Goal: Information Seeking & Learning: Find specific page/section

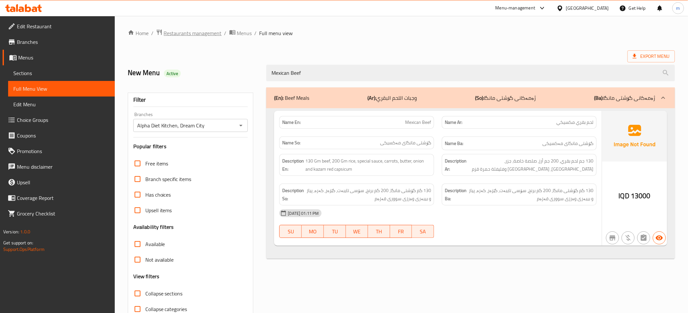
click at [190, 37] on span "Restaurants management" at bounding box center [193, 33] width 58 height 8
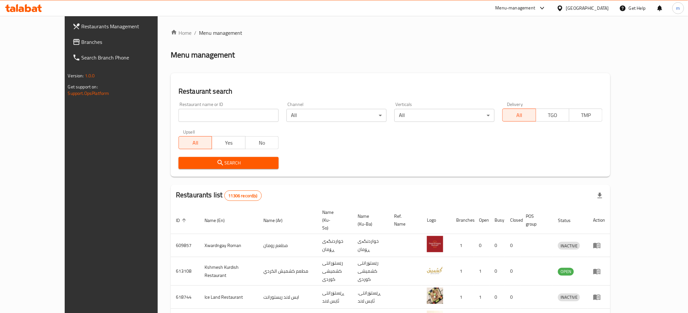
click at [187, 111] on input "search" at bounding box center [229, 115] width 100 height 13
paste input "658434"
type input "658434"
click at [184, 161] on span "Search" at bounding box center [229, 163] width 90 height 8
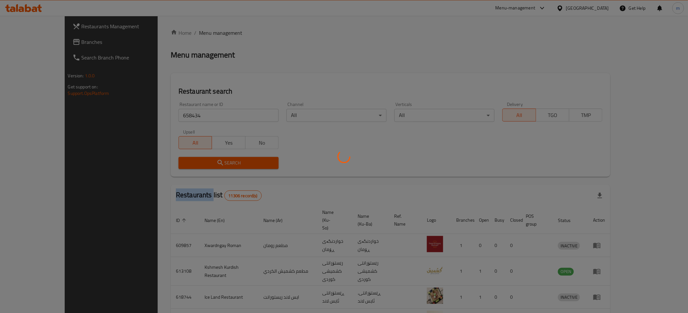
click at [183, 161] on div at bounding box center [344, 156] width 688 height 313
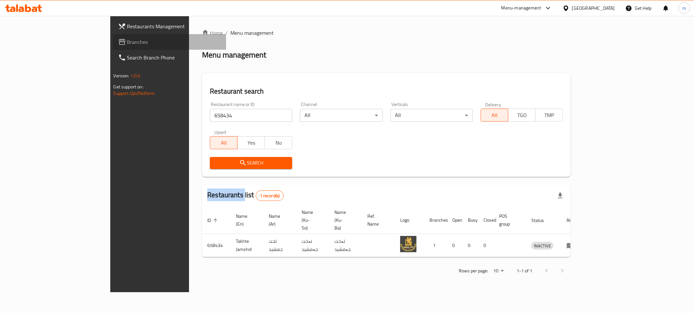
click at [113, 47] on link "Branches" at bounding box center [169, 42] width 113 height 16
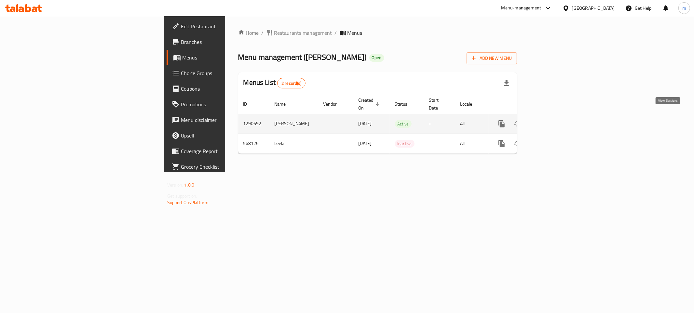
click at [552, 120] on icon "enhanced table" at bounding box center [548, 124] width 8 height 8
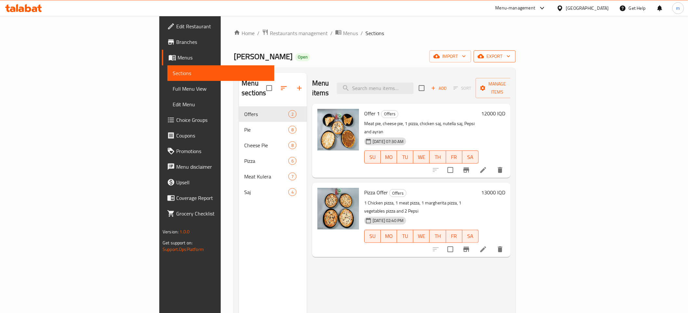
click at [511, 55] on span "export" at bounding box center [495, 56] width 32 height 8
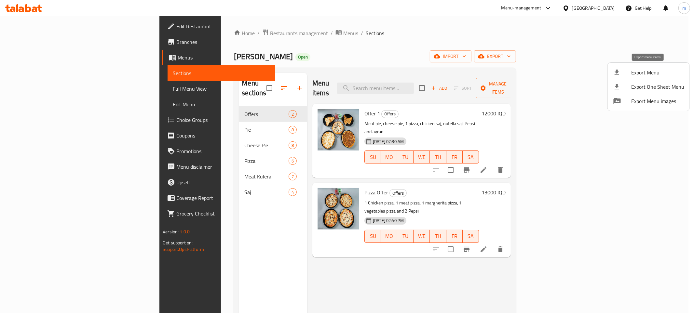
click at [643, 73] on span "Export Menu" at bounding box center [657, 73] width 53 height 8
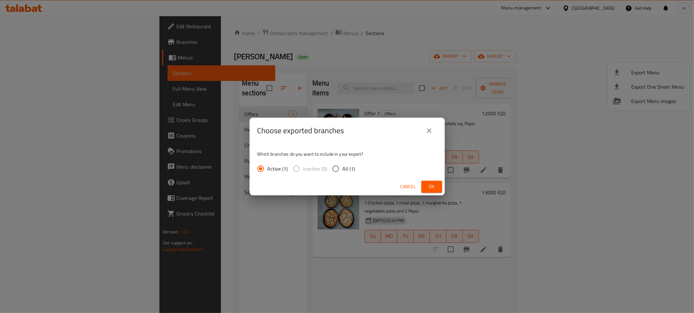
click at [336, 168] on input "All (1)" at bounding box center [336, 169] width 14 height 14
radio input "true"
click at [430, 188] on span "Ok" at bounding box center [431, 187] width 10 height 8
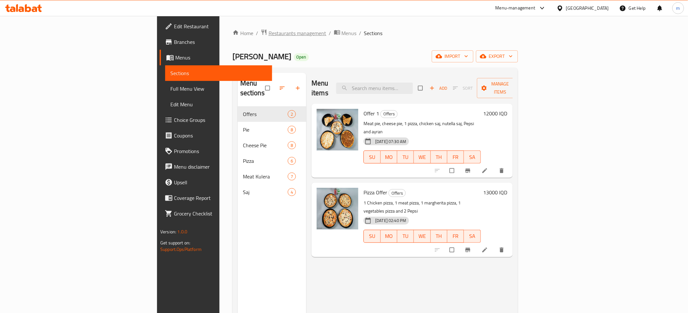
click at [269, 33] on span "Restaurants management" at bounding box center [298, 33] width 58 height 8
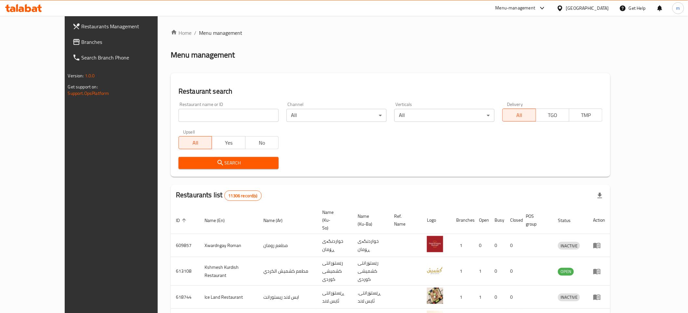
click at [193, 116] on input "search" at bounding box center [229, 115] width 100 height 13
paste input "644676"
type input "644676"
click at [179, 157] on button "Search" at bounding box center [229, 163] width 100 height 12
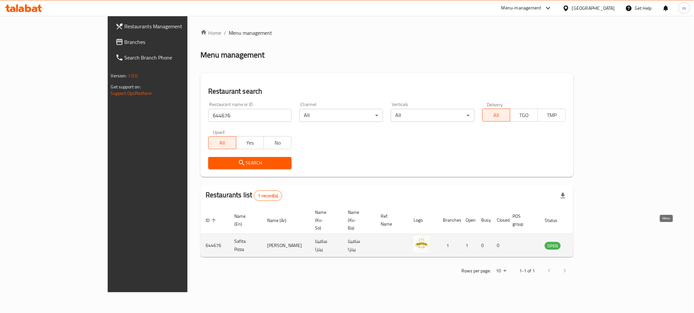
click at [586, 243] on icon "enhanced table" at bounding box center [582, 246] width 7 height 6
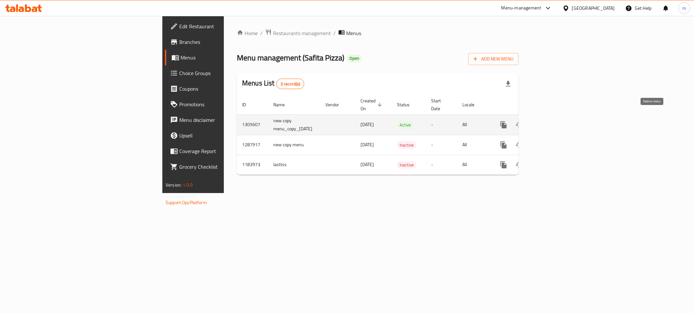
click at [554, 121] on icon "enhanced table" at bounding box center [550, 125] width 8 height 8
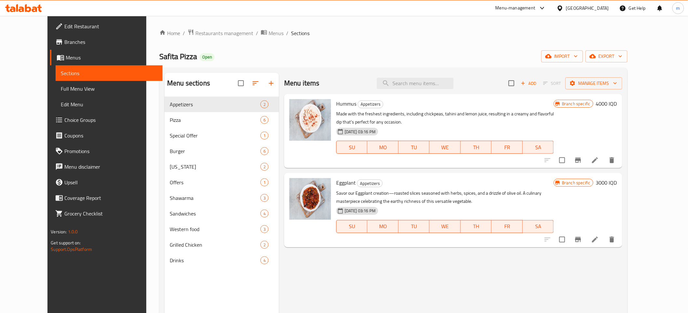
click at [60, 83] on link "Full Menu View" at bounding box center [109, 89] width 107 height 16
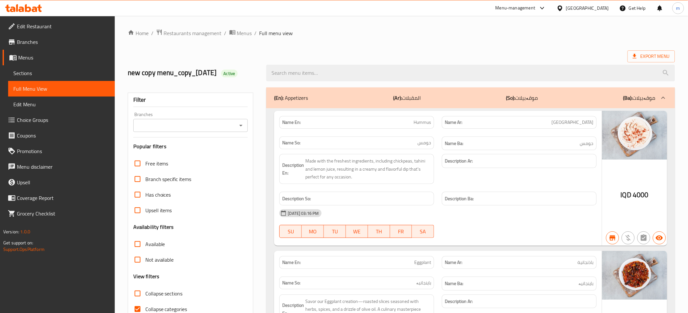
click at [241, 127] on icon "Open" at bounding box center [241, 126] width 8 height 8
click at [203, 148] on ul "All Safita Pizza, [GEOGRAPHIC_DATA]" at bounding box center [190, 147] width 115 height 29
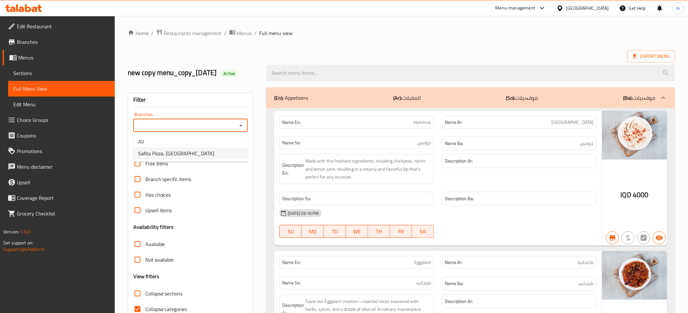
click at [198, 152] on li "Safita Pizza, [GEOGRAPHIC_DATA]" at bounding box center [190, 154] width 115 height 12
type input "Safita Pizza, [GEOGRAPHIC_DATA]"
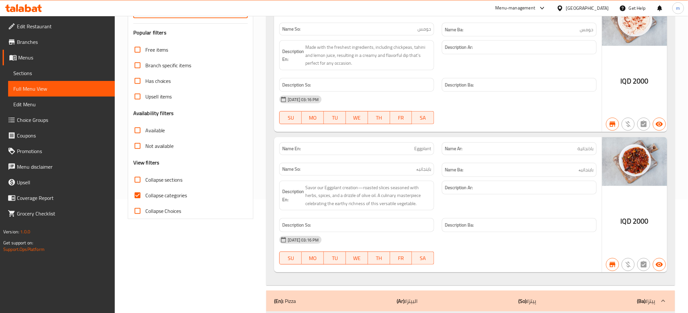
scroll to position [120, 0]
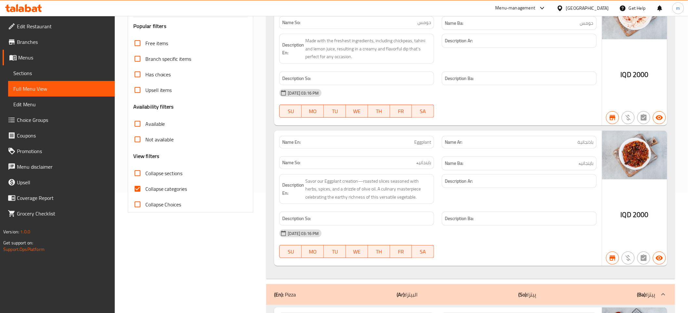
click at [139, 189] on input "Collapse categories" at bounding box center [138, 189] width 16 height 16
checkbox input "false"
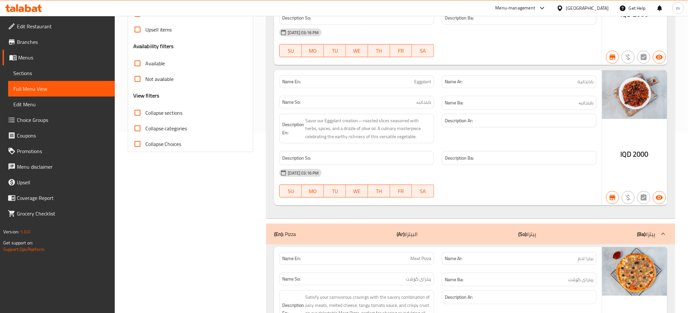
scroll to position [180, 0]
click at [147, 113] on span "Collapse sections" at bounding box center [163, 113] width 37 height 8
click at [145, 113] on input "Collapse sections" at bounding box center [138, 113] width 16 height 16
checkbox input "true"
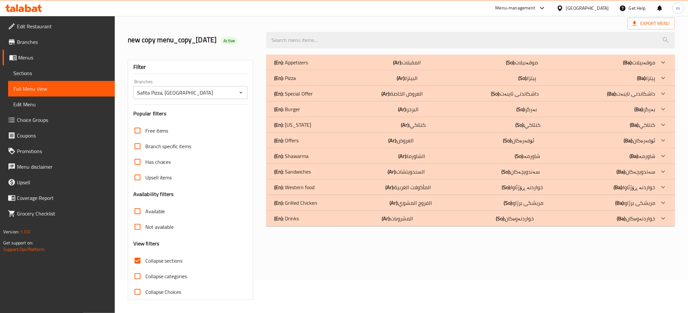
scroll to position [33, 0]
click at [308, 66] on p "(En): Special Offer" at bounding box center [291, 63] width 34 height 8
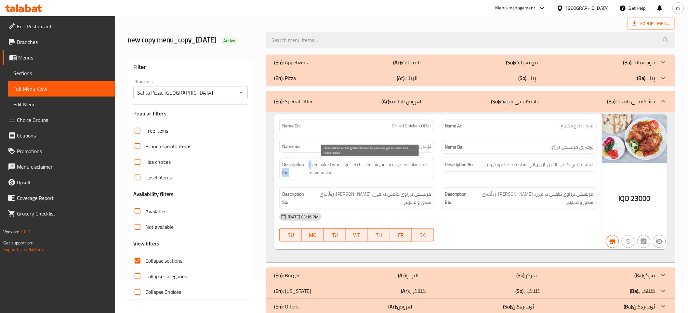
drag, startPoint x: 311, startPoint y: 164, endPoint x: 307, endPoint y: 165, distance: 3.6
click at [307, 165] on h6 "Description En: Oven baked whole grilled chicken, biryani rice, green salad and…" at bounding box center [356, 169] width 149 height 16
click at [310, 167] on span "Oven baked whole grilled chicken, biryani rice, green salad and mayonnaise" at bounding box center [370, 169] width 123 height 16
click at [329, 175] on span "Oven baked whole grilled chicken, biryani rice, green salad and mayonnaise" at bounding box center [370, 169] width 123 height 16
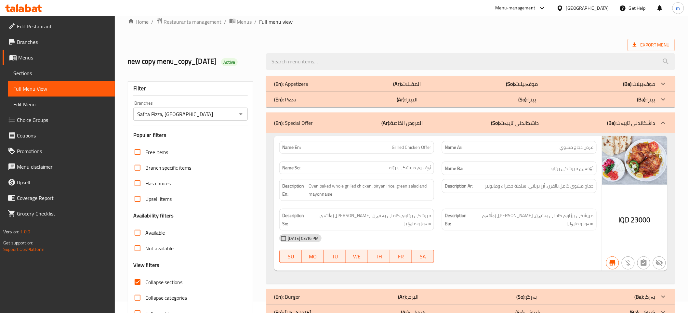
scroll to position [0, 0]
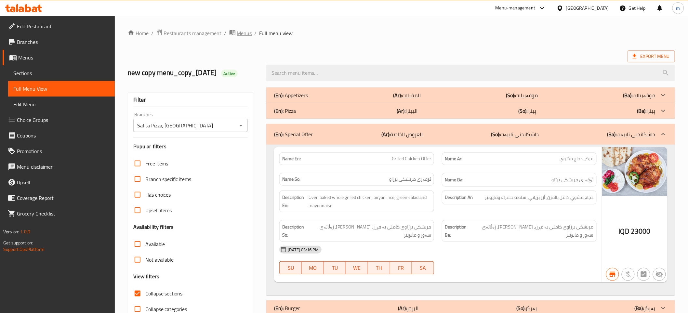
click at [245, 34] on span "Menus" at bounding box center [244, 33] width 15 height 8
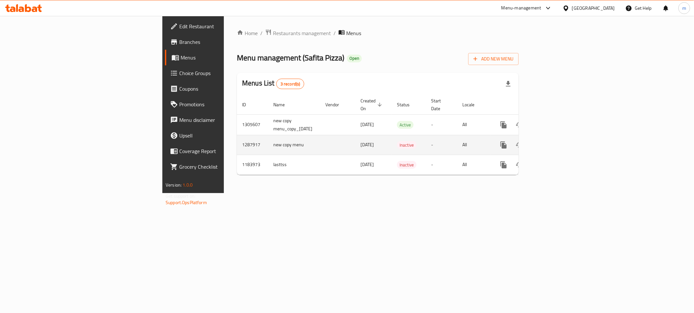
click at [553, 142] on icon "enhanced table" at bounding box center [550, 145] width 6 height 6
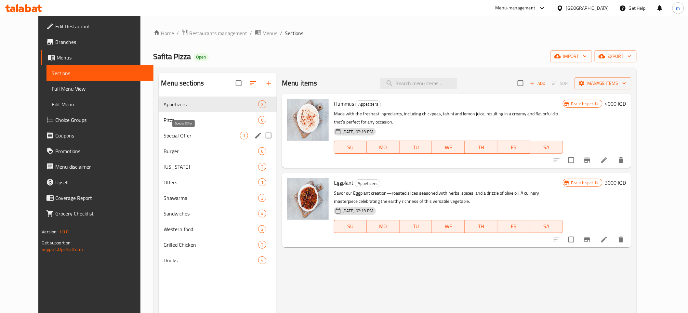
click at [166, 132] on span "Special Offer" at bounding box center [202, 136] width 76 height 8
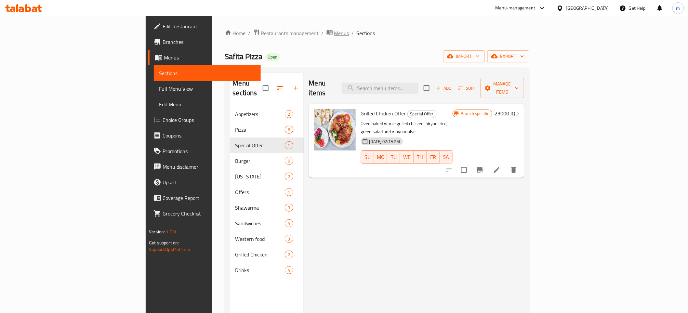
click at [334, 29] on span "Menus" at bounding box center [341, 33] width 15 height 8
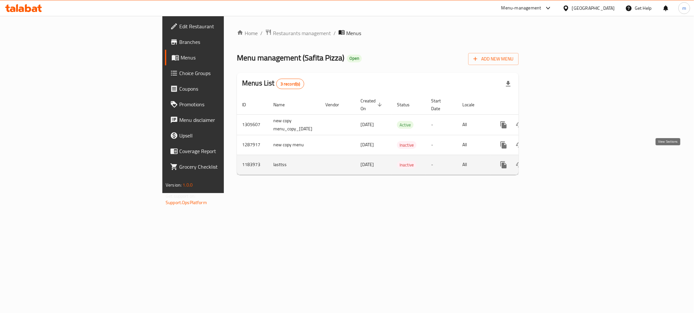
click at [554, 161] on icon "enhanced table" at bounding box center [550, 165] width 8 height 8
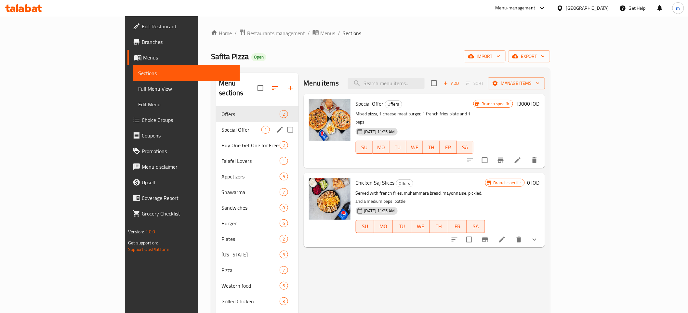
click at [221, 126] on span "Special Offer" at bounding box center [241, 130] width 40 height 8
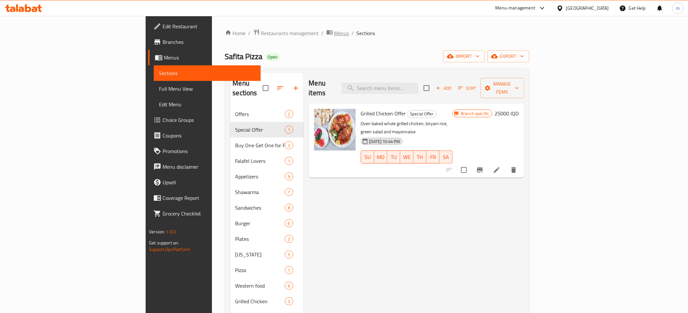
click at [334, 32] on span "Menus" at bounding box center [341, 33] width 15 height 8
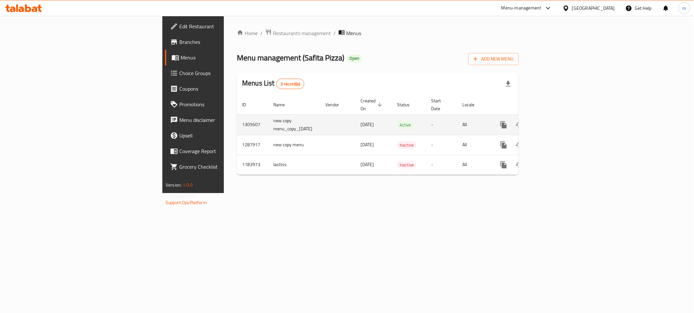
click at [553, 122] on icon "enhanced table" at bounding box center [550, 125] width 6 height 6
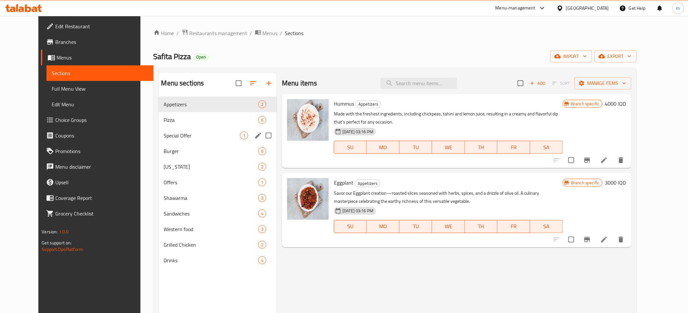
click at [193, 131] on div "Special Offer 1" at bounding box center [218, 136] width 118 height 16
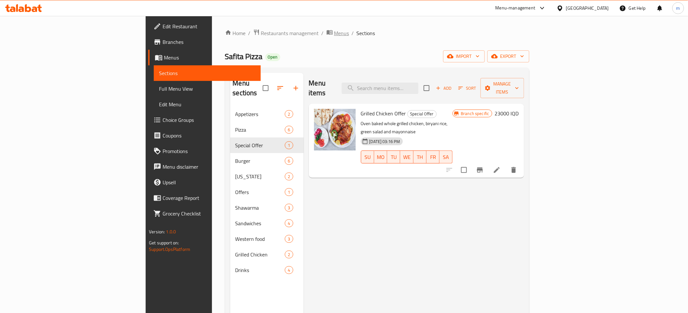
click at [334, 33] on span "Menus" at bounding box center [341, 33] width 15 height 8
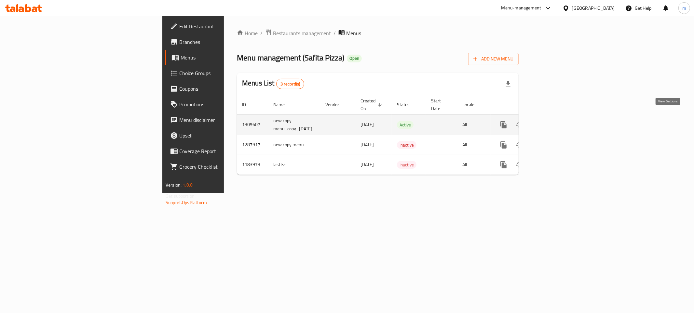
click at [558, 117] on link "enhanced table" at bounding box center [550, 125] width 16 height 16
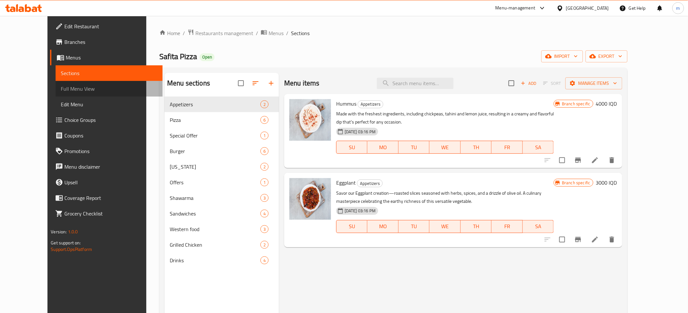
click at [73, 90] on span "Full Menu View" at bounding box center [109, 89] width 96 height 8
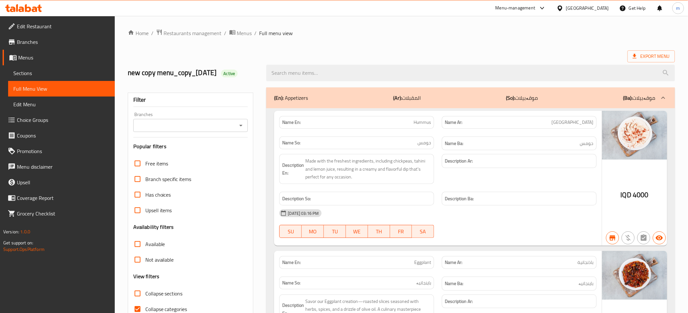
click at [241, 124] on icon "Open" at bounding box center [241, 126] width 8 height 8
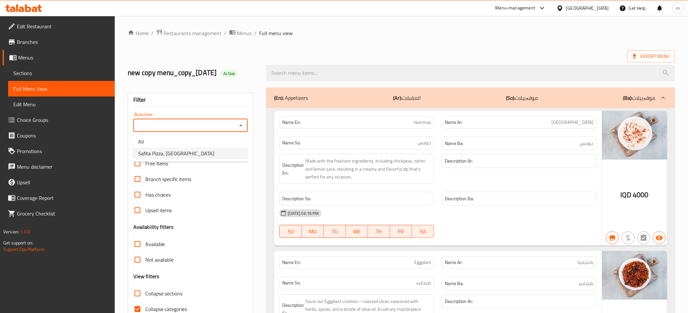
click at [184, 150] on li "Safita Pizza, [GEOGRAPHIC_DATA]" at bounding box center [190, 154] width 115 height 12
type input "Safita Pizza, [GEOGRAPHIC_DATA]"
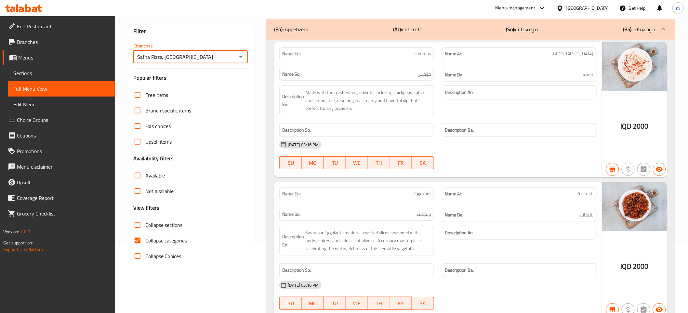
scroll to position [120, 0]
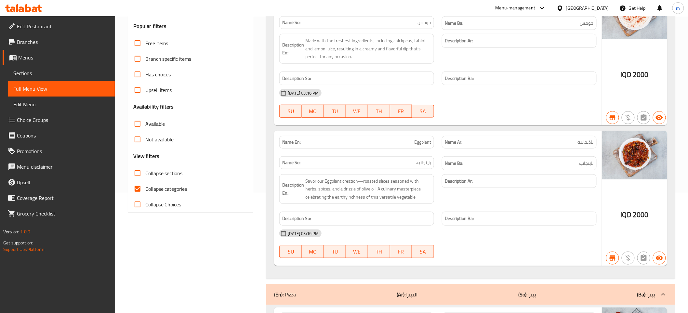
click at [140, 189] on input "Collapse categories" at bounding box center [138, 189] width 16 height 16
checkbox input "false"
click at [139, 173] on input "Collapse sections" at bounding box center [138, 174] width 16 height 16
checkbox input "true"
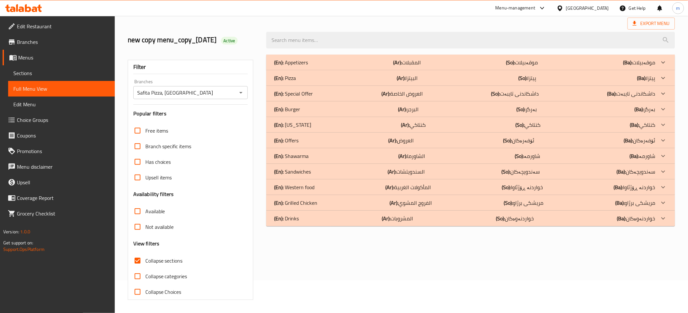
scroll to position [0, 0]
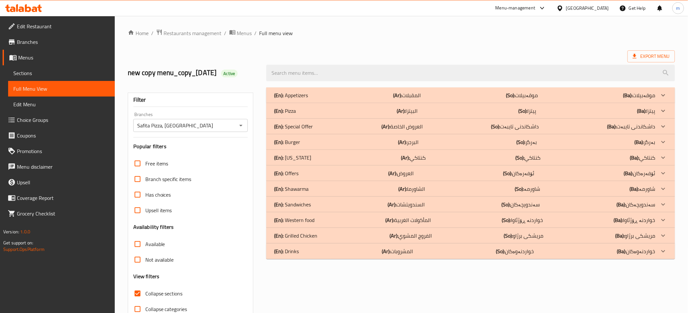
click at [406, 99] on p "(Ar): [PERSON_NAME]" at bounding box center [408, 95] width 28 height 8
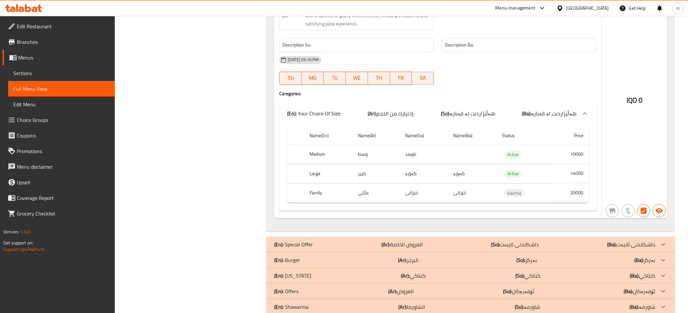
scroll to position [1578, 0]
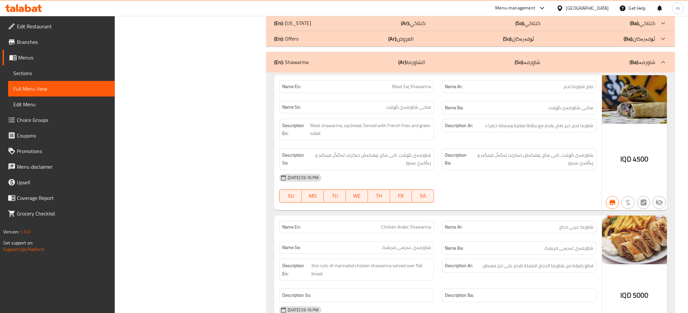
scroll to position [1758, 0]
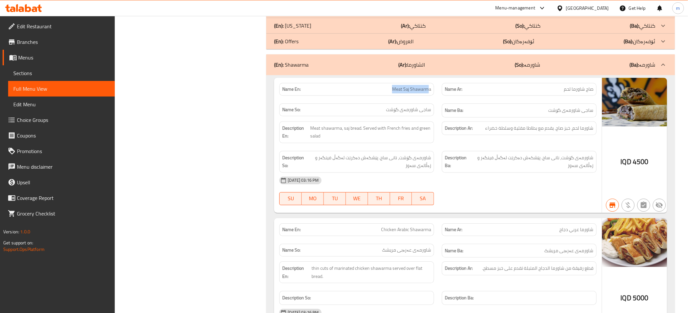
drag, startPoint x: 430, startPoint y: 81, endPoint x: 368, endPoint y: 81, distance: 61.5
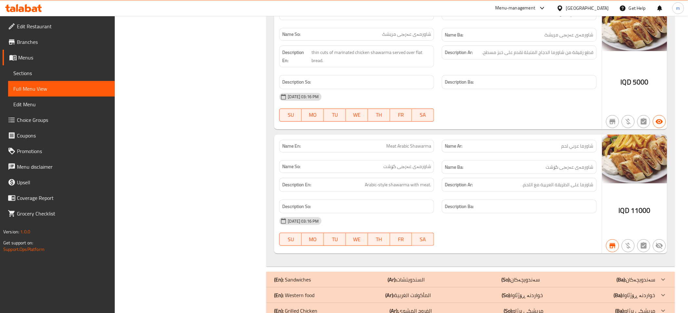
scroll to position [1999, 0]
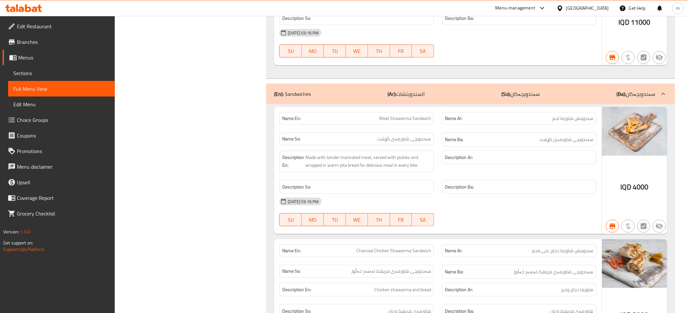
scroll to position [2180, 0]
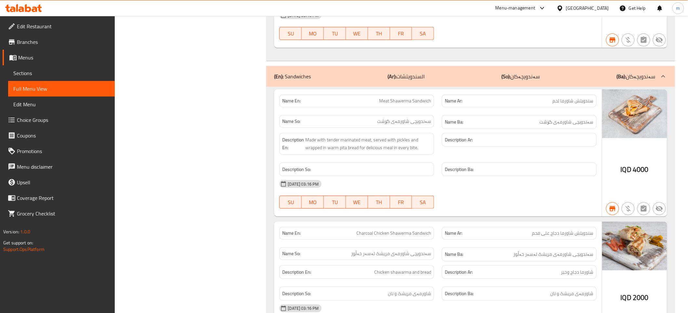
drag, startPoint x: 431, startPoint y: 104, endPoint x: 427, endPoint y: 101, distance: 5.0
drag, startPoint x: 427, startPoint y: 101, endPoint x: 382, endPoint y: 105, distance: 45.3
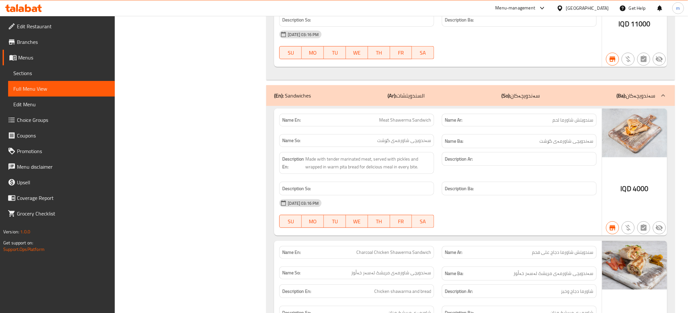
scroll to position [2160, 0]
click at [53, 78] on link "Sections" at bounding box center [61, 73] width 107 height 16
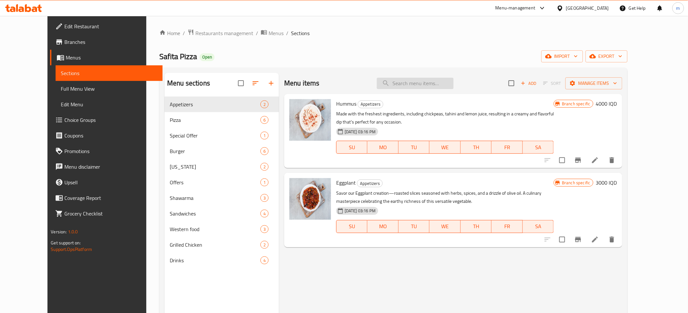
click at [424, 83] on input "search" at bounding box center [415, 83] width 77 height 11
paste input "[PERSON_NAME]"
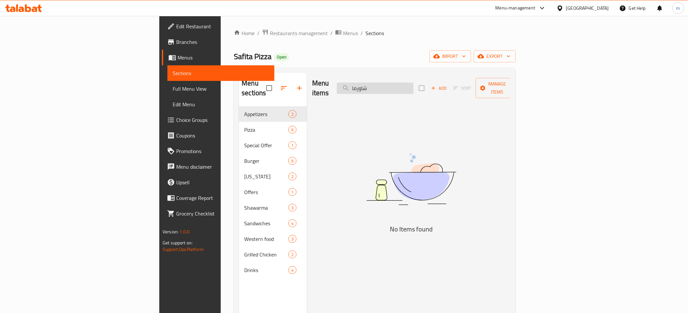
type input "شاورما"
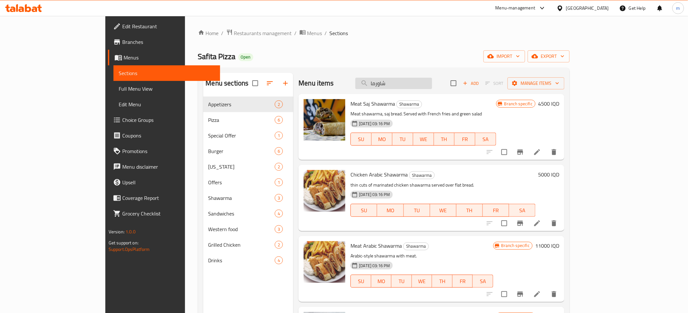
click at [410, 83] on input "شاورما" at bounding box center [393, 83] width 77 height 11
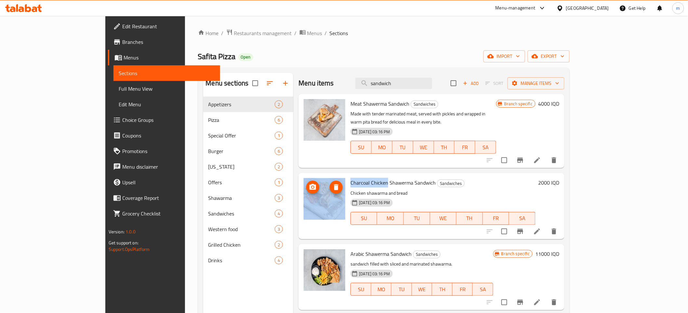
drag, startPoint x: 361, startPoint y: 177, endPoint x: 298, endPoint y: 176, distance: 63.1
click at [301, 176] on div "Charcoal Chicken Shawerma Sandwich Sandwiches Chicken shawarma and bread [DATE]…" at bounding box center [431, 206] width 261 height 61
click at [351, 180] on span "Charcoal Chicken Shawerma Sandwich" at bounding box center [393, 183] width 85 height 10
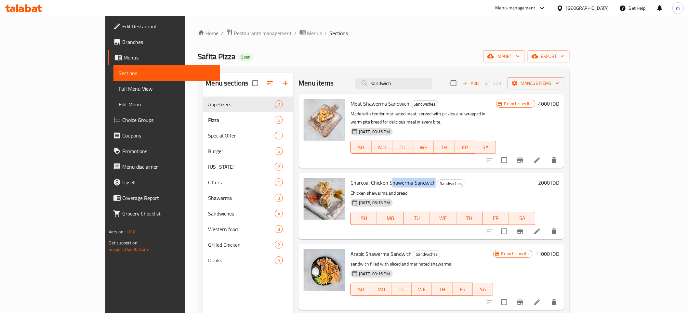
drag, startPoint x: 407, startPoint y: 174, endPoint x: 367, endPoint y: 174, distance: 40.7
click at [366, 178] on span "Charcoal Chicken Shawerma Sandwich" at bounding box center [393, 183] width 85 height 10
drag, startPoint x: 381, startPoint y: 102, endPoint x: 340, endPoint y: 106, distance: 41.5
click at [351, 106] on span "Meat Shawerma Sandwich" at bounding box center [380, 104] width 59 height 10
click at [351, 103] on span "Meat Shawerma Sandwich" at bounding box center [380, 104] width 59 height 10
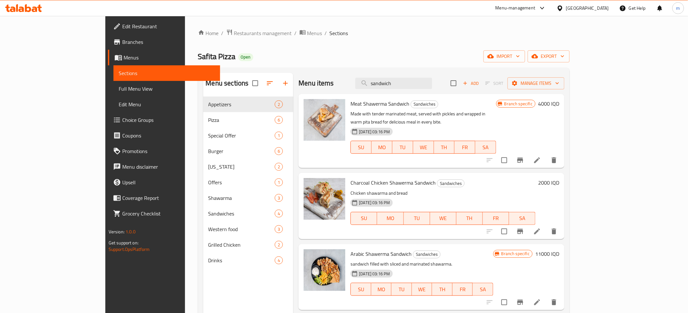
click at [353, 178] on span "Charcoal Chicken Shawerma Sandwich" at bounding box center [393, 183] width 85 height 10
drag, startPoint x: 379, startPoint y: 243, endPoint x: 341, endPoint y: 247, distance: 38.5
click at [351, 249] on span "Arabic Shawerma Sandwich" at bounding box center [381, 254] width 61 height 10
click at [430, 86] on input "sandwich" at bounding box center [393, 83] width 77 height 11
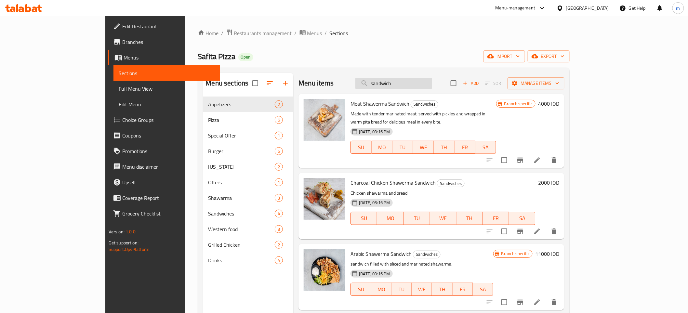
click at [430, 86] on input "sandwich" at bounding box center [393, 83] width 77 height 11
type input "ارابحج"
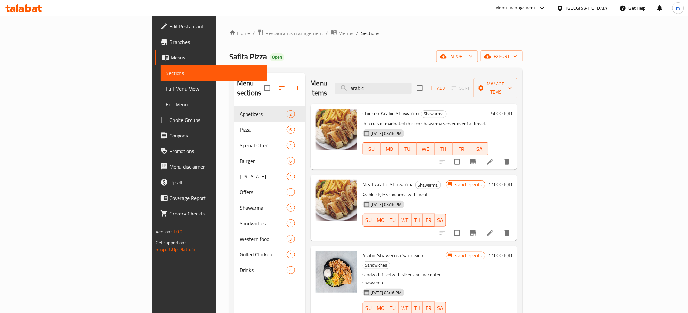
click at [363, 180] on span "Meat Arabic Shawarma" at bounding box center [388, 185] width 51 height 10
click at [363, 109] on span "Chicken Arabic Shawarma" at bounding box center [391, 114] width 57 height 10
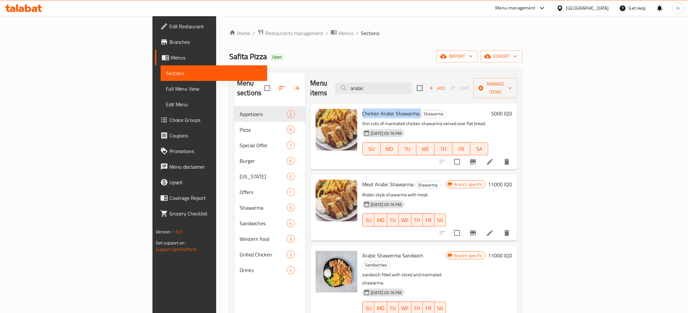
click at [363, 109] on span "Chicken Arabic Shawarma" at bounding box center [391, 114] width 57 height 10
click at [363, 180] on span "Meat Arabic Shawarma" at bounding box center [388, 185] width 51 height 10
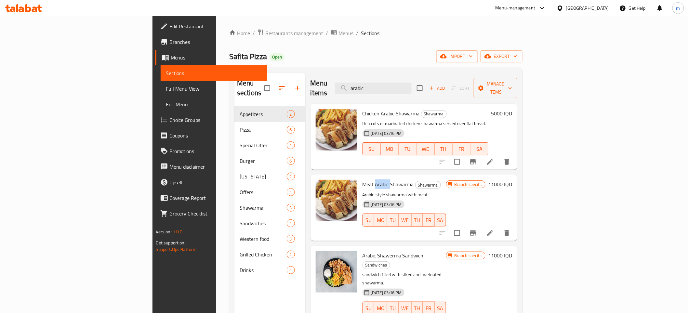
click at [363, 180] on span "Meat Arabic Shawarma" at bounding box center [388, 185] width 51 height 10
click at [363, 109] on span "Chicken Arabic Shawarma" at bounding box center [391, 114] width 57 height 10
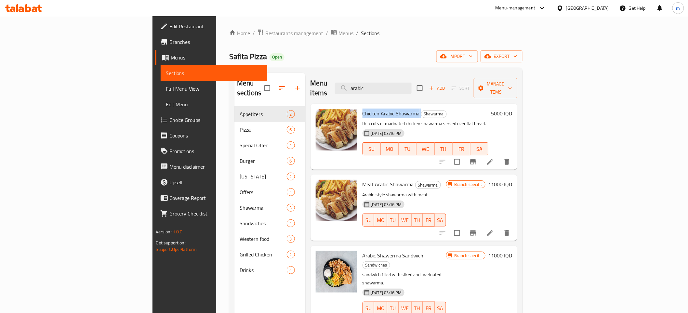
click at [363, 109] on span "Chicken Arabic Shawarma" at bounding box center [391, 114] width 57 height 10
click at [363, 180] on span "Meat Arabic Shawarma" at bounding box center [388, 185] width 51 height 10
click at [363, 109] on span "Chicken Arabic Shawarma" at bounding box center [391, 114] width 57 height 10
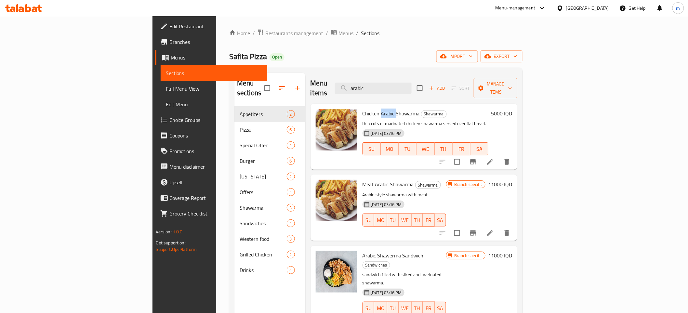
click at [363, 109] on span "Chicken Arabic Shawarma" at bounding box center [391, 114] width 57 height 10
drag, startPoint x: 375, startPoint y: 175, endPoint x: 338, endPoint y: 169, distance: 37.1
click at [360, 177] on div "Meat Arabic Shawarma Shawarma Arabic-style shawarma with meat. [DATE] 03:16 PM …" at bounding box center [404, 207] width 89 height 61
drag, startPoint x: 378, startPoint y: 104, endPoint x: 343, endPoint y: 104, distance: 34.8
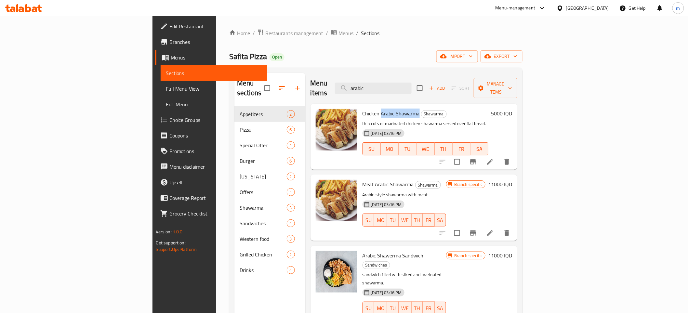
click at [363, 109] on span "Chicken Arabic Shawarma" at bounding box center [391, 114] width 57 height 10
click at [363, 180] on span "Meat Arabic Shawarma" at bounding box center [388, 185] width 51 height 10
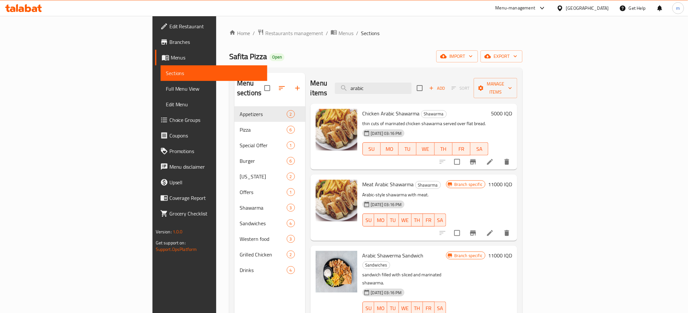
click at [373, 251] on span "Arabic Shawerma Sandwich" at bounding box center [393, 256] width 61 height 10
drag, startPoint x: 350, startPoint y: 244, endPoint x: 377, endPoint y: 243, distance: 26.4
click at [376, 251] on span "Arabic Shawerma Sandwich" at bounding box center [393, 256] width 61 height 10
click at [412, 83] on input "arabic" at bounding box center [373, 88] width 77 height 11
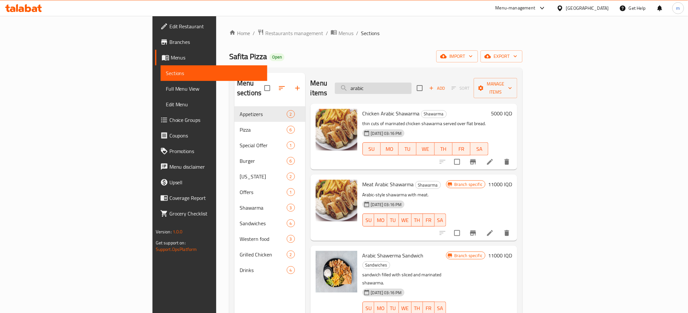
click at [412, 83] on input "arabic" at bounding box center [373, 88] width 77 height 11
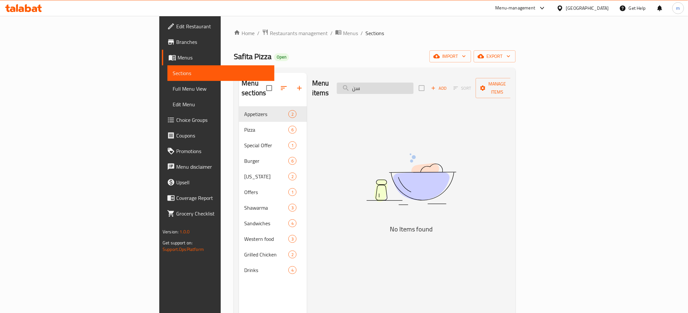
type input "س"
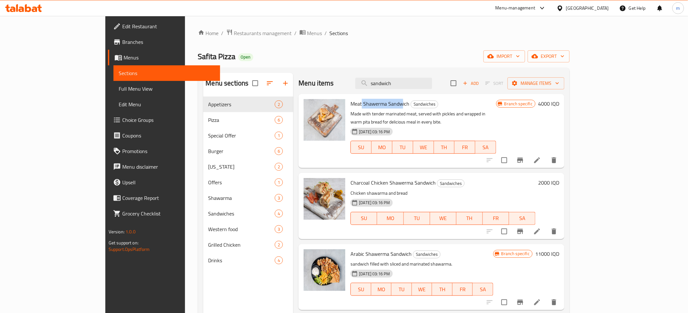
drag, startPoint x: 376, startPoint y: 105, endPoint x: 349, endPoint y: 142, distance: 45.9
click at [351, 107] on span "Meat Shawerma Sandwich" at bounding box center [380, 104] width 59 height 10
drag, startPoint x: 394, startPoint y: 175, endPoint x: 350, endPoint y: 176, distance: 43.6
click at [351, 178] on span "Charcoal Chicken Shawerma Sandwich" at bounding box center [393, 183] width 85 height 10
click at [373, 178] on span "Charcoal Chicken Shawerma Sandwich" at bounding box center [393, 183] width 85 height 10
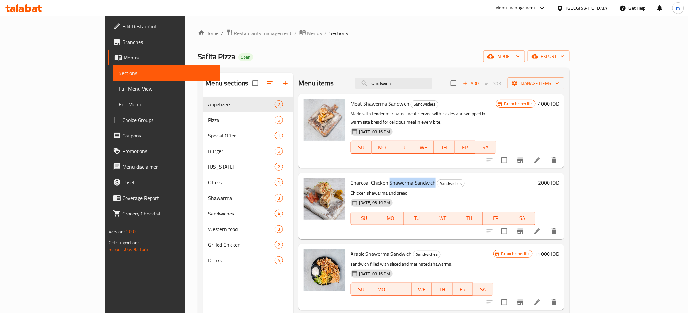
drag, startPoint x: 373, startPoint y: 174, endPoint x: 397, endPoint y: 178, distance: 24.8
click at [397, 178] on span "Charcoal Chicken Shawerma Sandwich" at bounding box center [393, 183] width 85 height 10
click at [432, 86] on input "sandwich" at bounding box center [393, 83] width 77 height 11
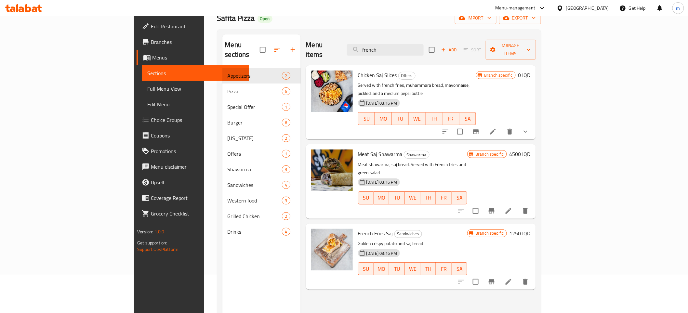
scroll to position [91, 0]
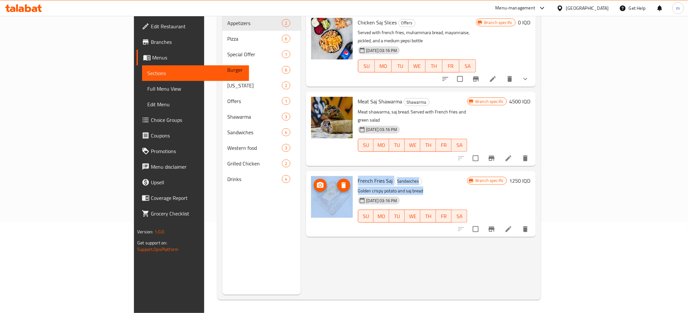
drag, startPoint x: 395, startPoint y: 166, endPoint x: 311, endPoint y: 162, distance: 83.7
click at [314, 174] on div "French Fries Saj Sandwiches Golden crispy potato and saj bread [DATE] 03:16 PM …" at bounding box center [421, 204] width 225 height 61
click at [311, 176] on img at bounding box center [332, 197] width 42 height 42
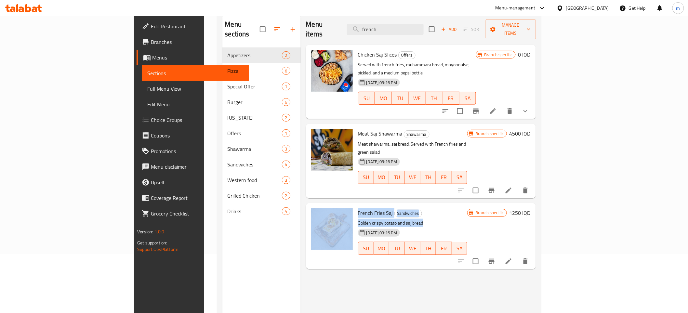
scroll to position [0, 0]
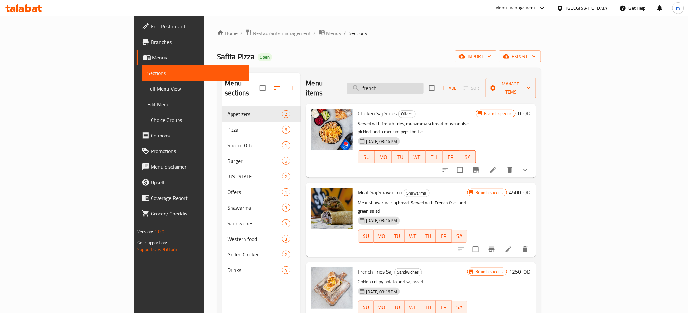
click at [424, 83] on input "french" at bounding box center [385, 88] width 77 height 11
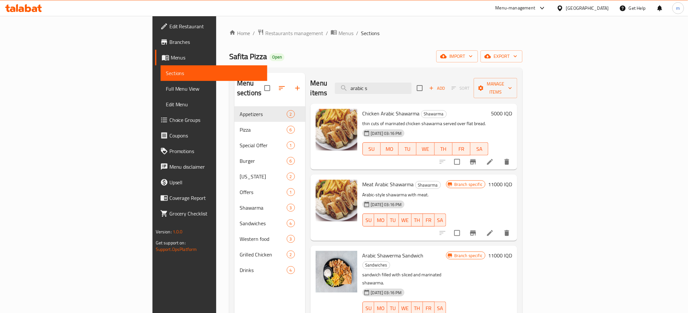
type input "arabic s"
drag, startPoint x: 372, startPoint y: 103, endPoint x: 356, endPoint y: 120, distance: 23.5
click at [363, 109] on span "Chicken Arabic Shawarma" at bounding box center [391, 114] width 57 height 10
drag, startPoint x: 364, startPoint y: 174, endPoint x: 337, endPoint y: 183, distance: 28.7
click at [363, 180] on span "Meat Arabic Shawarma" at bounding box center [388, 185] width 51 height 10
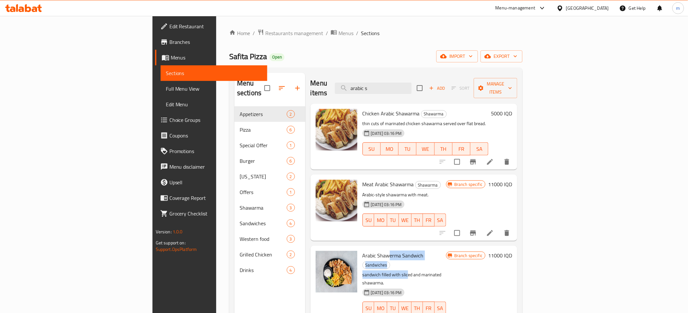
drag, startPoint x: 352, startPoint y: 244, endPoint x: 370, endPoint y: 252, distance: 20.2
click at [370, 252] on div "Arabic Shawerma Sandwich Sandwiches sandwich filled with sliced and marinated s…" at bounding box center [404, 287] width 89 height 78
click at [367, 251] on span "Arabic Shawerma Sandwich" at bounding box center [393, 256] width 61 height 10
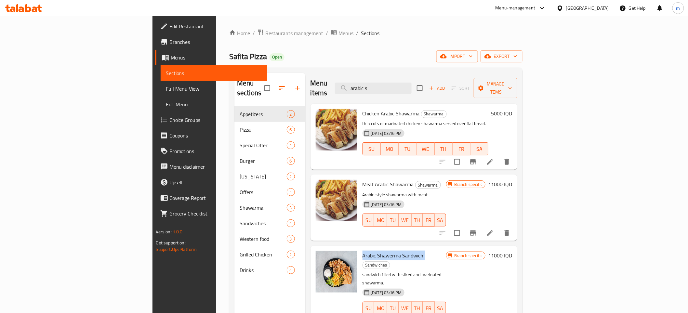
click at [367, 251] on span "Arabic Shawerma Sandwich" at bounding box center [393, 256] width 61 height 10
drag, startPoint x: 367, startPoint y: 244, endPoint x: 355, endPoint y: 242, distance: 11.9
click at [363, 251] on span "Arabic Shawerma Sandwich" at bounding box center [393, 256] width 61 height 10
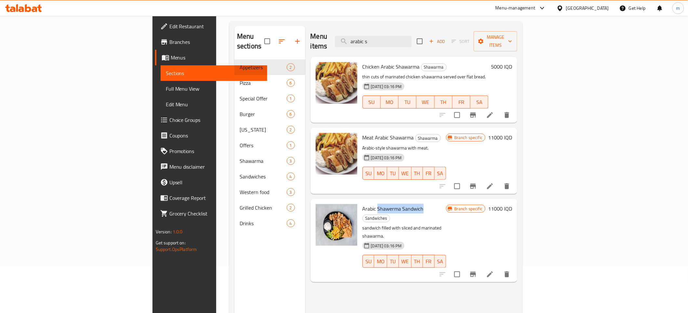
scroll to position [91, 0]
